Goal: Submit feedback/report problem

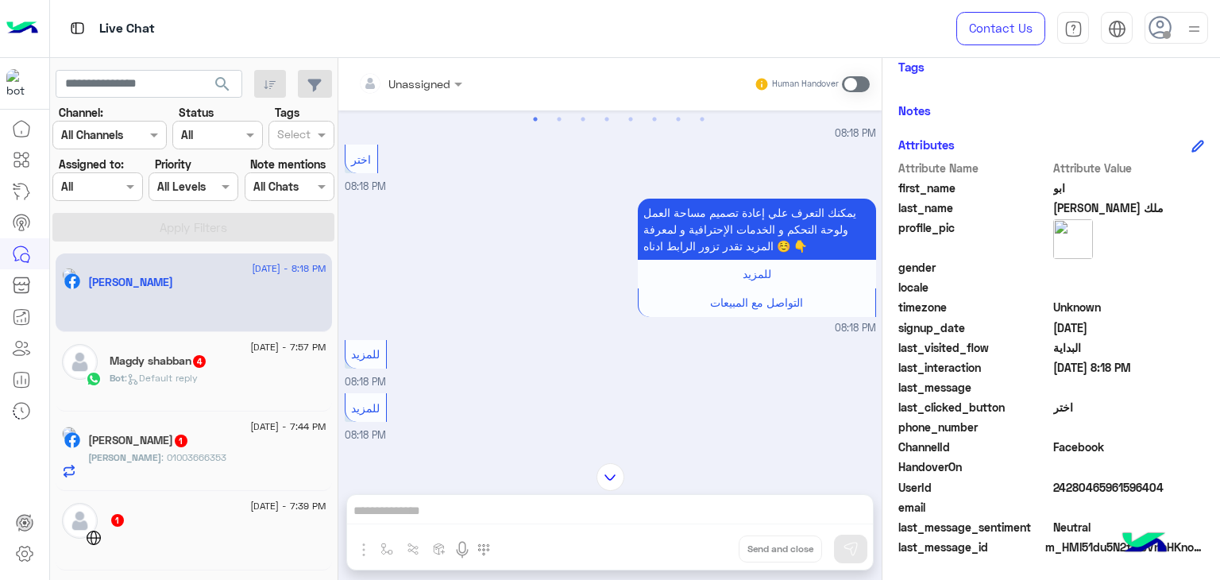
scroll to position [476, 0]
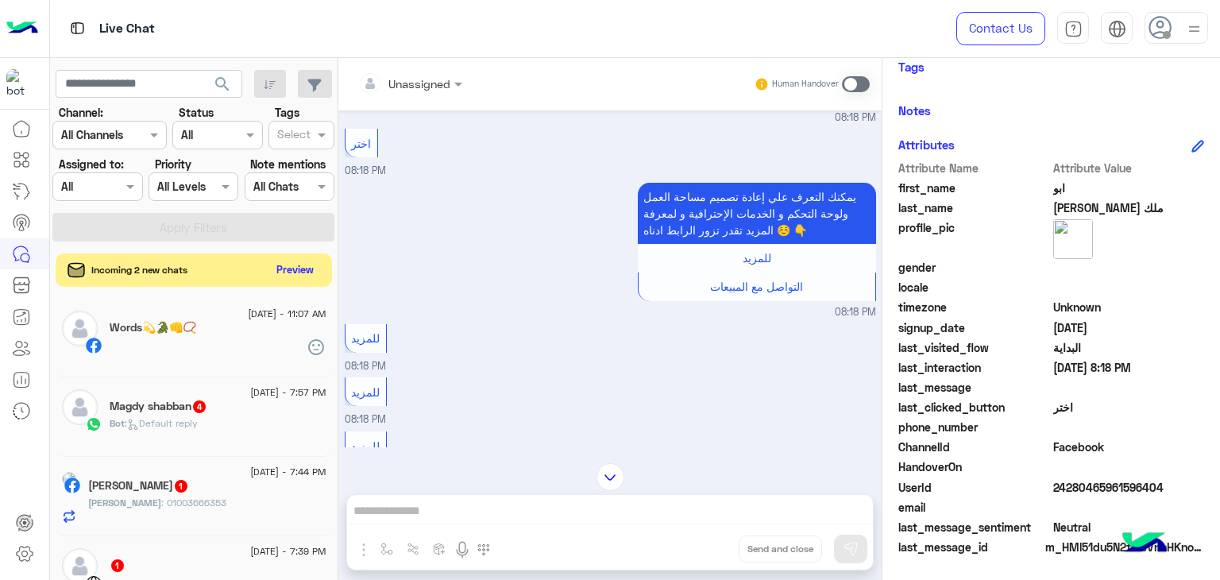
click at [302, 279] on button "Preview" at bounding box center [295, 269] width 49 height 21
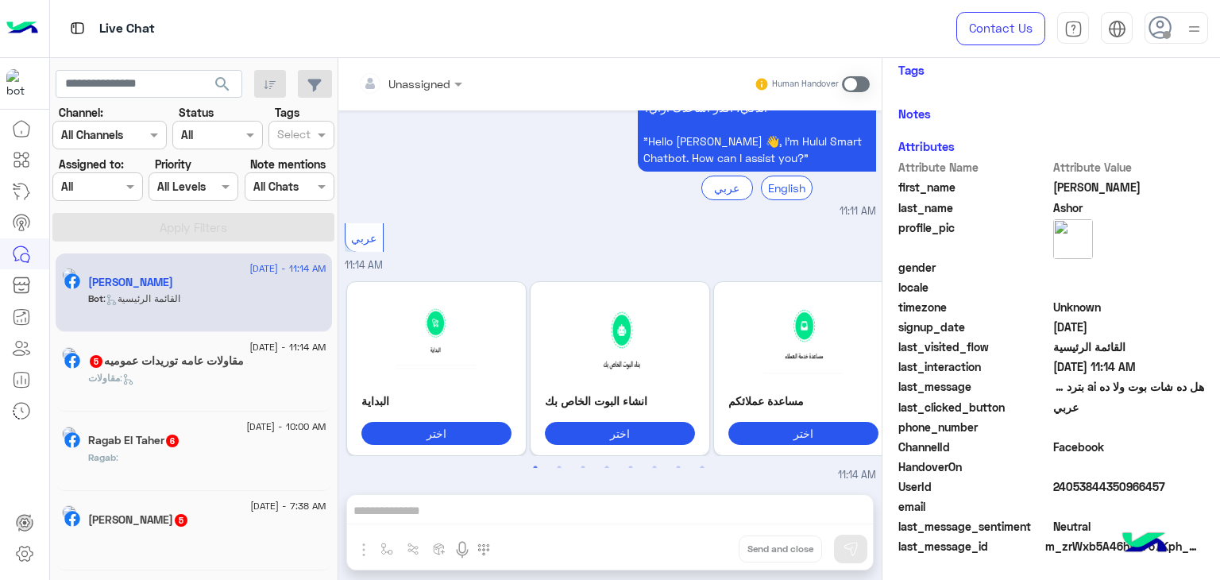
scroll to position [289, 0]
